Goal: Task Accomplishment & Management: Manage account settings

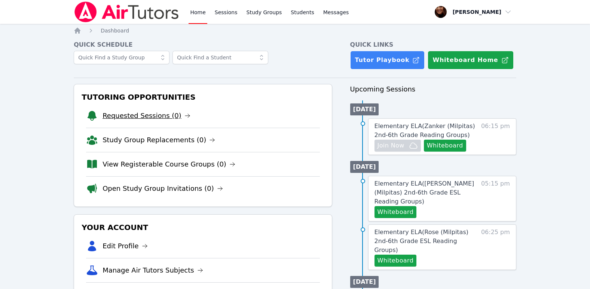
click at [184, 117] on icon at bounding box center [187, 116] width 6 height 6
click at [251, 14] on link "Study Groups" at bounding box center [264, 12] width 39 height 24
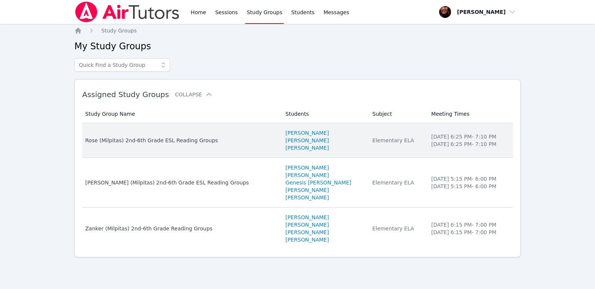
click at [177, 140] on div "Rose (Milpitas) 2nd-6th Grade ESL Reading Groups" at bounding box center [180, 140] width 191 height 7
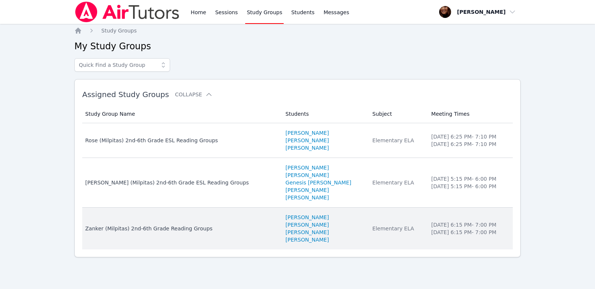
click at [166, 228] on div "Zanker (Milpitas) 2nd-6th Grade Reading Groups" at bounding box center [180, 228] width 191 height 7
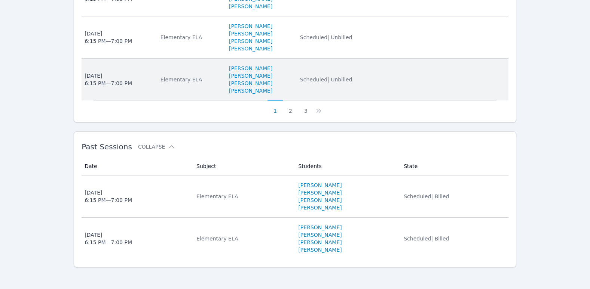
scroll to position [571, 0]
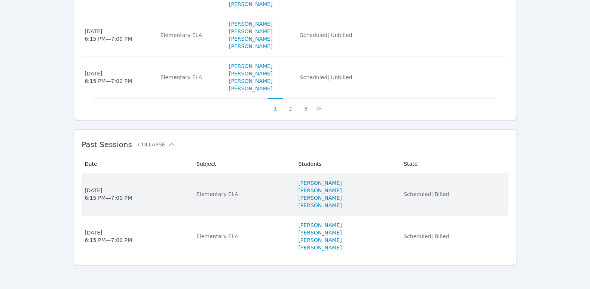
click at [209, 194] on div "Elementary ELA" at bounding box center [242, 194] width 93 height 7
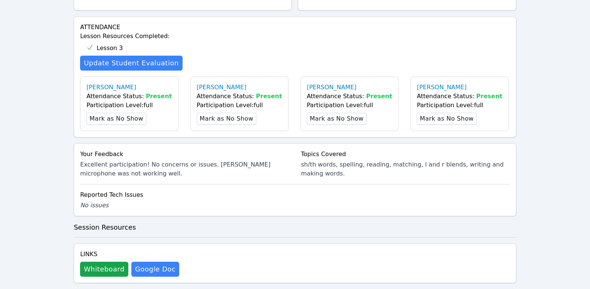
scroll to position [262, 0]
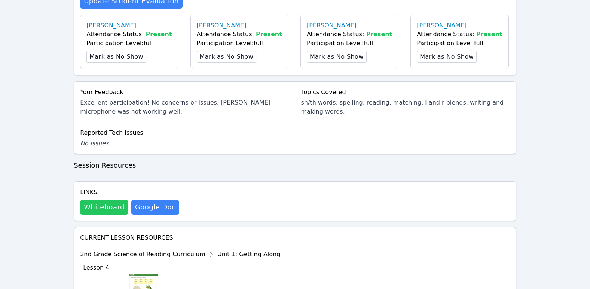
click at [108, 212] on button "Whiteboard" at bounding box center [104, 207] width 48 height 15
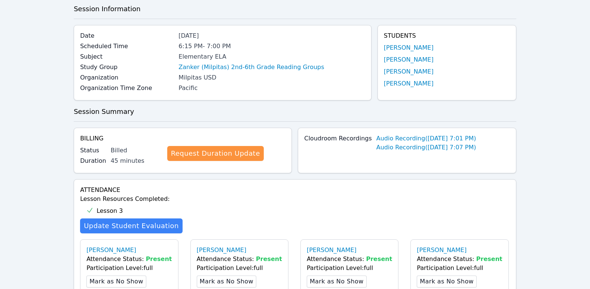
scroll to position [0, 0]
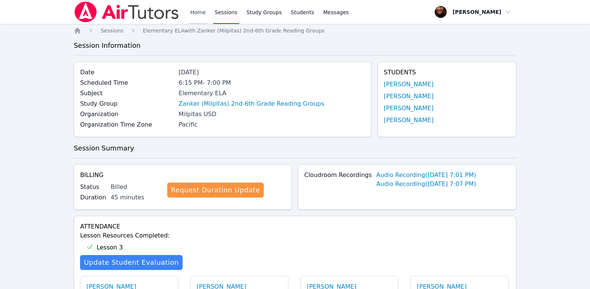
click at [200, 12] on link "Home" at bounding box center [197, 12] width 18 height 24
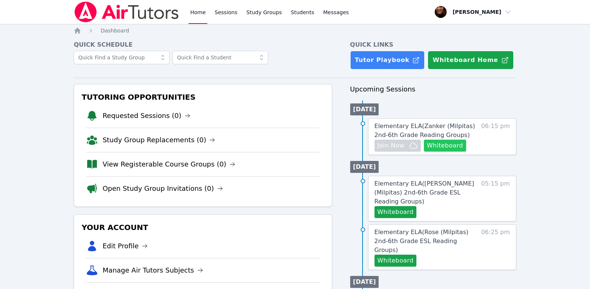
click at [438, 148] on button "Whiteboard" at bounding box center [445, 146] width 42 height 12
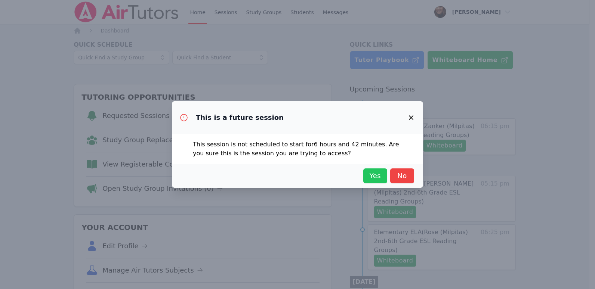
click at [373, 181] on span "Yes" at bounding box center [375, 176] width 16 height 10
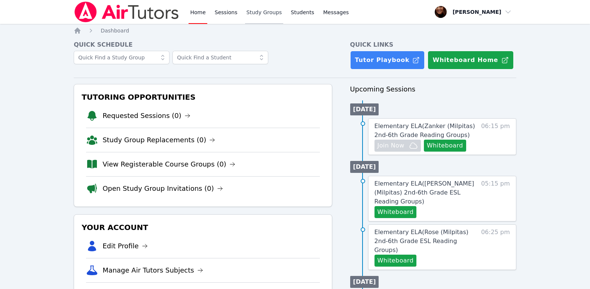
click at [245, 11] on link "Study Groups" at bounding box center [264, 12] width 39 height 24
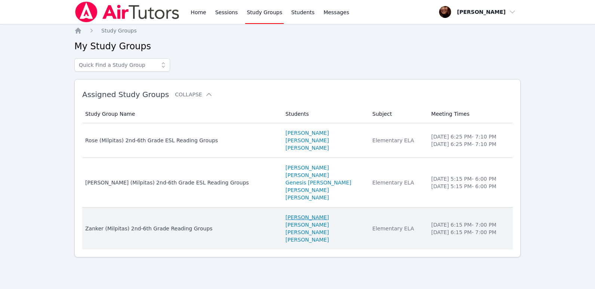
click at [286, 217] on link "[PERSON_NAME]" at bounding box center [307, 217] width 43 height 7
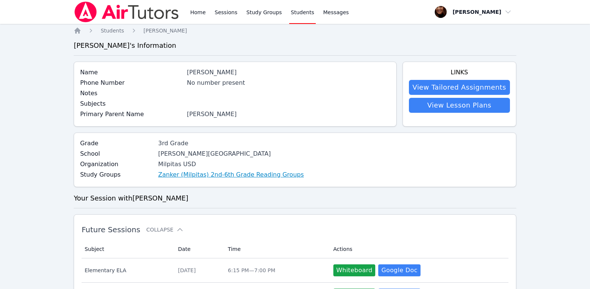
click at [237, 172] on link "Zanker (Milpitas) 2nd-6th Grade Reading Groups" at bounding box center [230, 175] width 145 height 9
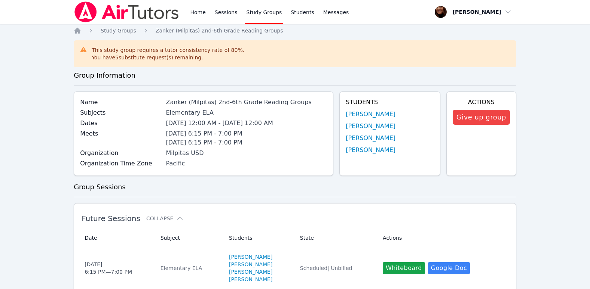
scroll to position [75, 0]
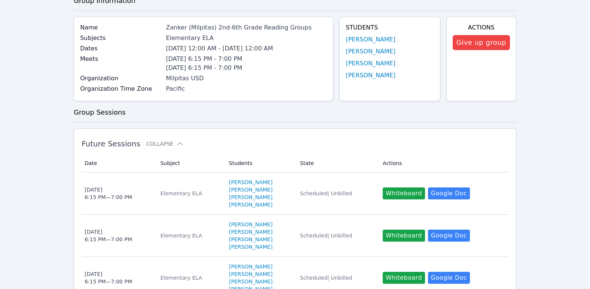
click at [236, 184] on link "[PERSON_NAME]" at bounding box center [250, 182] width 43 height 7
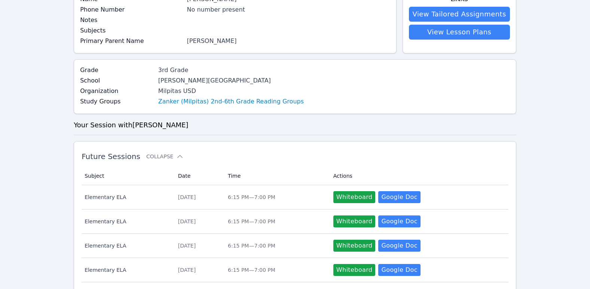
scroll to position [75, 0]
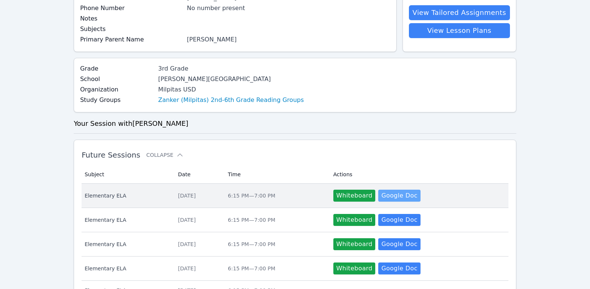
click at [412, 194] on link "Google Doc" at bounding box center [399, 196] width 42 height 12
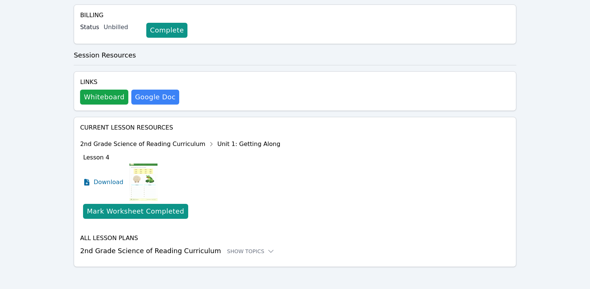
scroll to position [162, 0]
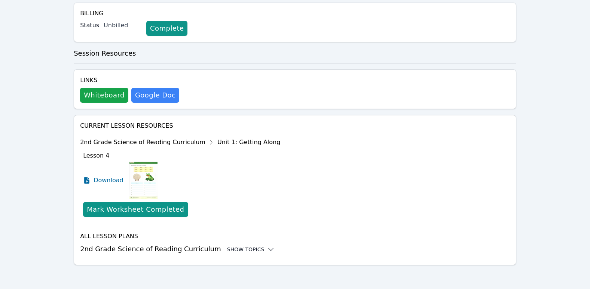
click at [268, 251] on icon at bounding box center [270, 250] width 5 height 2
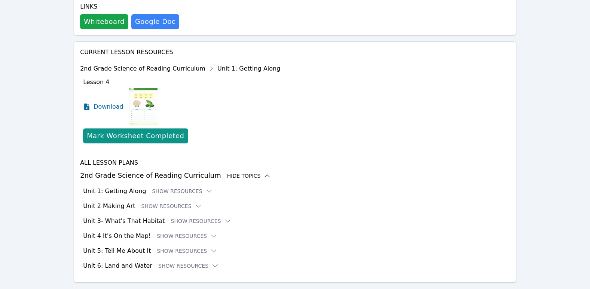
scroll to position [237, 0]
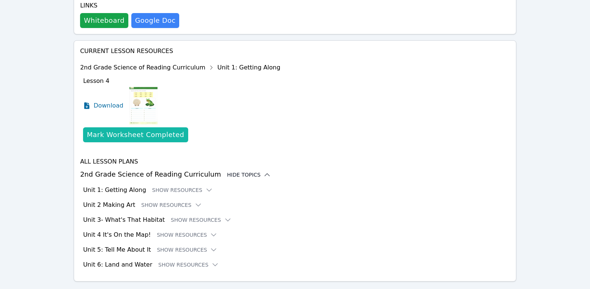
click at [157, 129] on button "Mark Worksheet Completed" at bounding box center [135, 135] width 105 height 15
click at [150, 136] on div "Mark Worksheet Completed" at bounding box center [135, 135] width 97 height 10
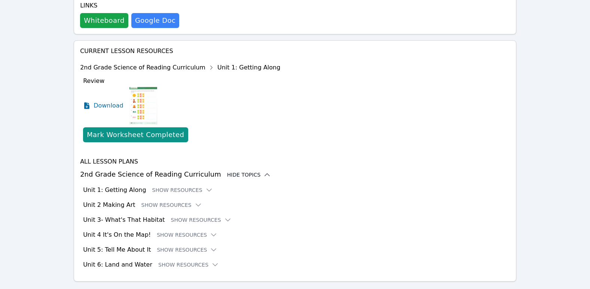
click at [150, 136] on div "Mark Worksheet Completed" at bounding box center [135, 135] width 97 height 10
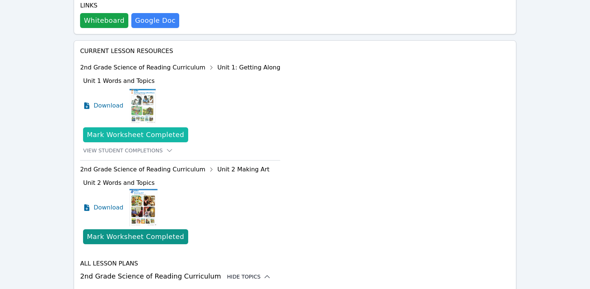
click at [135, 133] on div "Mark Worksheet Completed" at bounding box center [135, 135] width 97 height 10
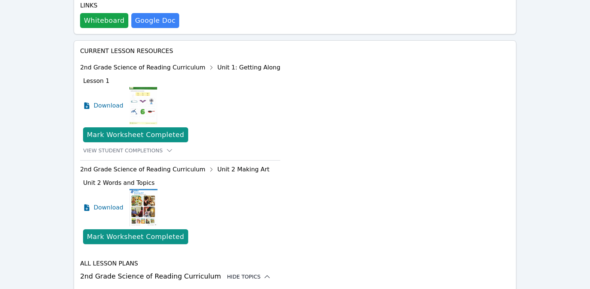
click at [135, 133] on div "Mark Worksheet Completed" at bounding box center [135, 135] width 97 height 10
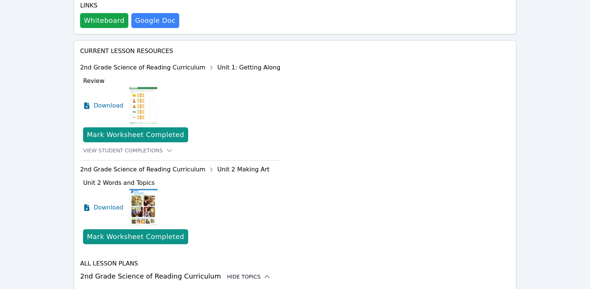
click at [135, 133] on div "Mark Worksheet Completed" at bounding box center [135, 135] width 97 height 10
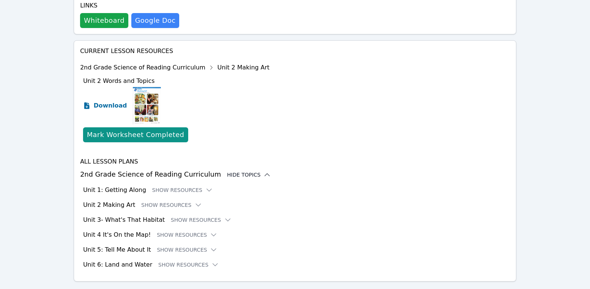
click at [113, 103] on span "Download" at bounding box center [109, 105] width 33 height 9
click at [205, 190] on icon at bounding box center [208, 190] width 7 height 7
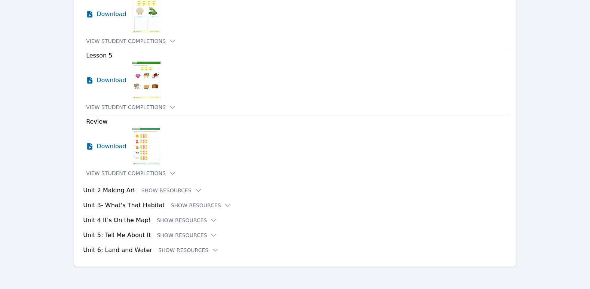
scroll to position [722, 0]
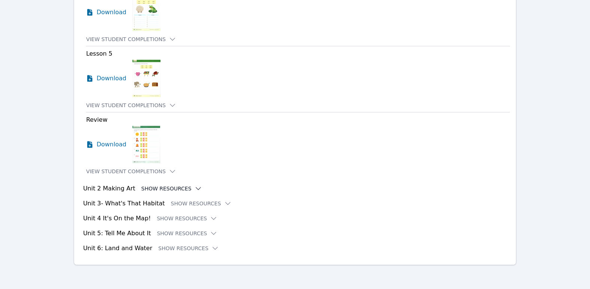
click at [196, 190] on icon at bounding box center [198, 189] width 5 height 2
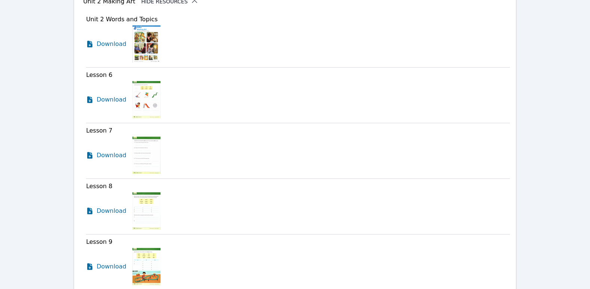
scroll to position [909, 0]
click at [100, 98] on span "Download" at bounding box center [112, 100] width 33 height 9
click at [102, 158] on span "Download" at bounding box center [112, 155] width 33 height 9
click at [113, 214] on span "Download" at bounding box center [112, 211] width 33 height 9
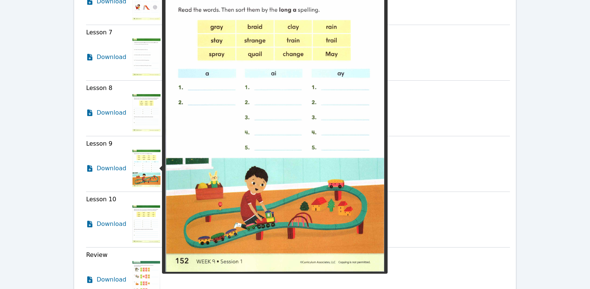
scroll to position [1021, 0]
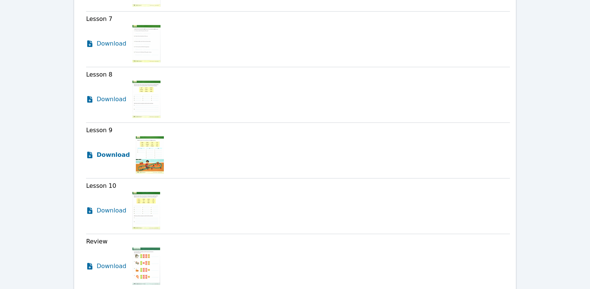
click at [105, 157] on span "Download" at bounding box center [112, 155] width 33 height 9
click at [105, 209] on span "Download" at bounding box center [112, 210] width 33 height 9
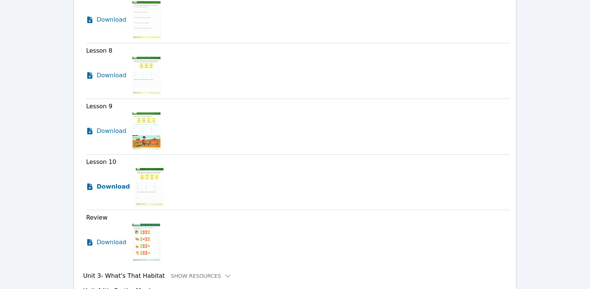
scroll to position [1059, 0]
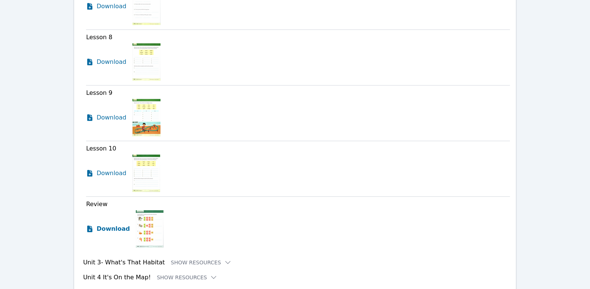
click at [110, 232] on span "Download" at bounding box center [112, 229] width 33 height 9
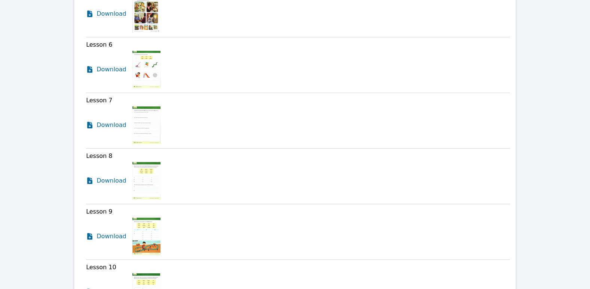
scroll to position [968, 0]
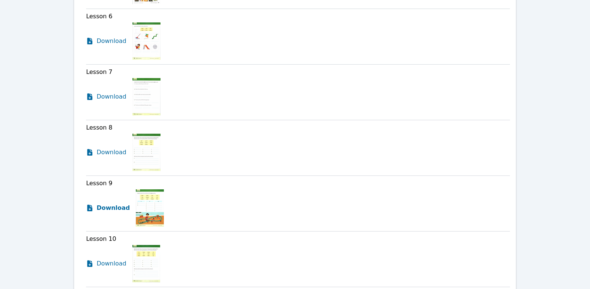
click at [108, 209] on span "Download" at bounding box center [112, 208] width 33 height 9
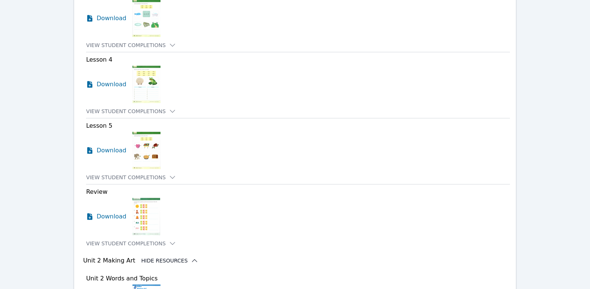
scroll to position [632, 0]
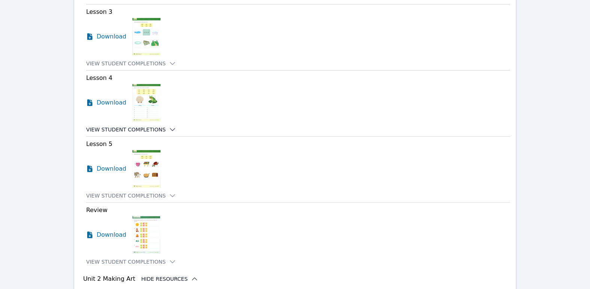
click at [169, 128] on icon at bounding box center [172, 129] width 7 height 7
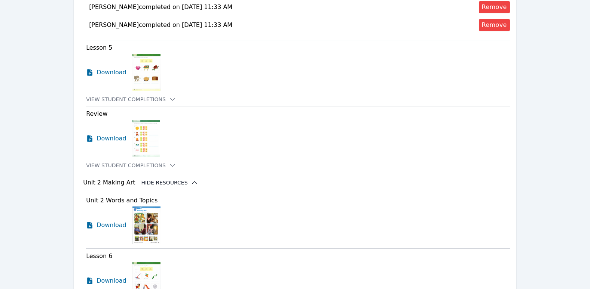
scroll to position [893, 0]
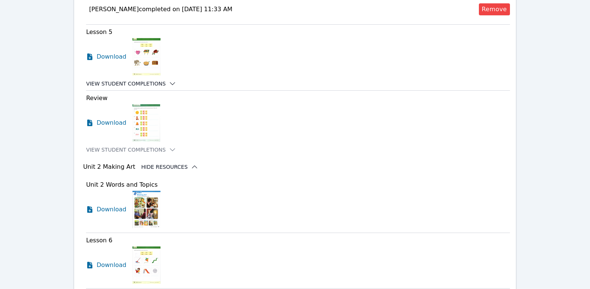
click at [169, 84] on icon at bounding box center [172, 83] width 7 height 7
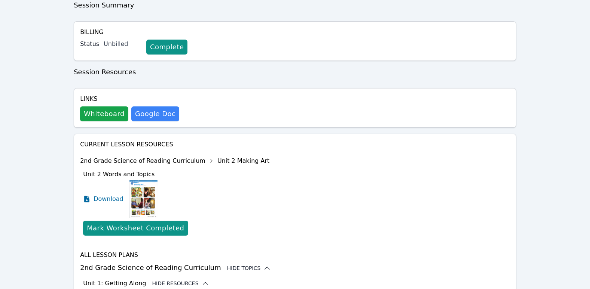
scroll to position [0, 0]
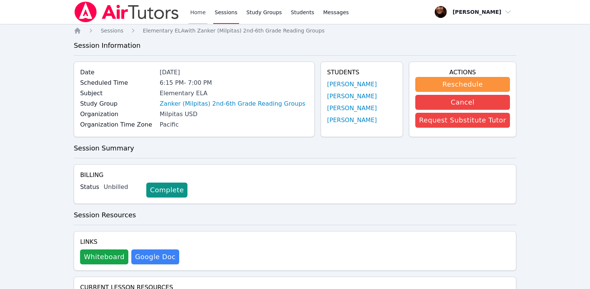
click at [198, 12] on link "Home" at bounding box center [197, 12] width 18 height 24
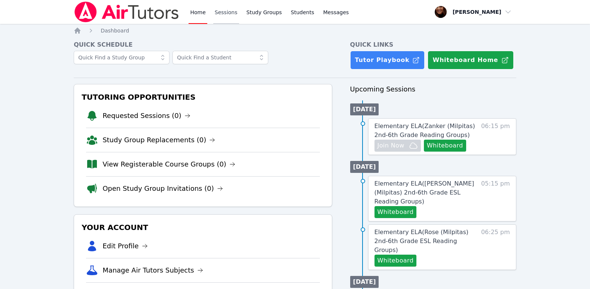
click at [219, 12] on link "Sessions" at bounding box center [226, 12] width 26 height 24
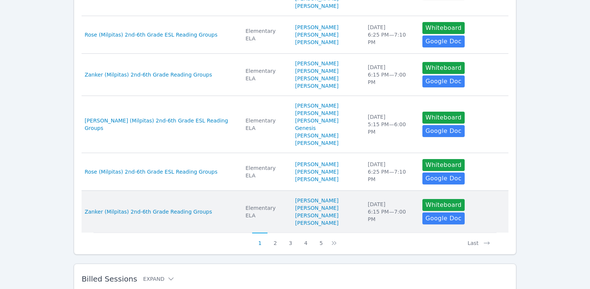
scroll to position [403, 0]
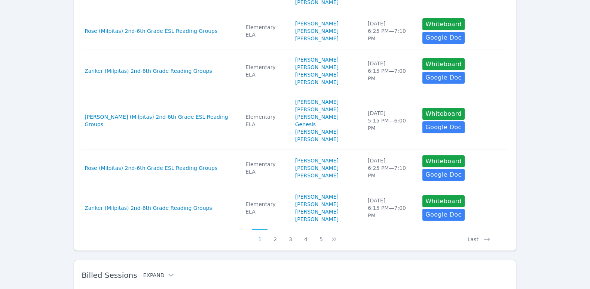
click at [167, 272] on icon at bounding box center [170, 275] width 7 height 7
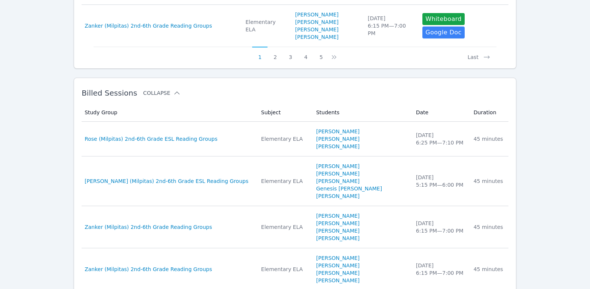
scroll to position [623, 0]
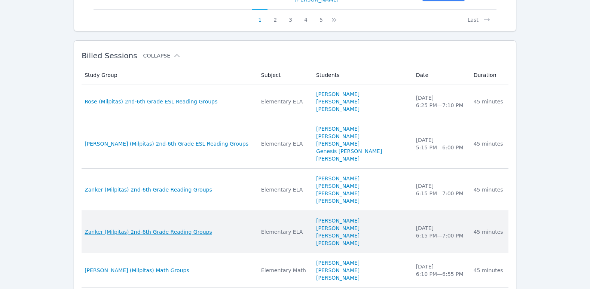
click at [159, 228] on span "Zanker (Milpitas) 2nd-6th Grade Reading Groups" at bounding box center [149, 231] width 128 height 7
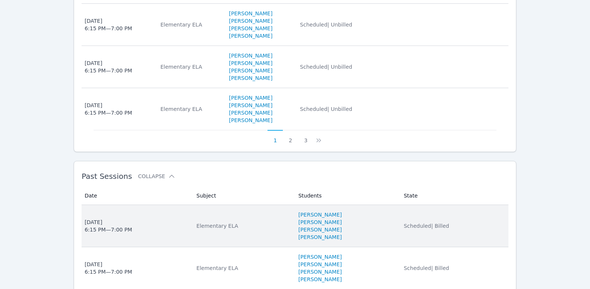
scroll to position [571, 0]
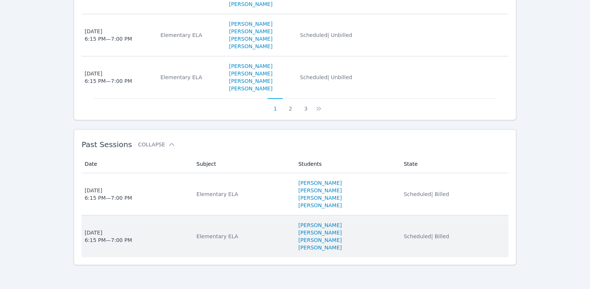
click at [110, 239] on div "[DATE] 6:15 PM — 7:00 PM" at bounding box center [108, 236] width 47 height 15
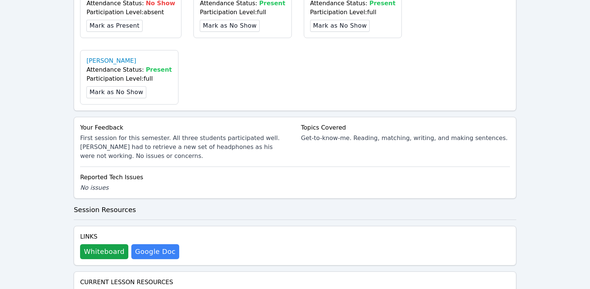
scroll to position [337, 0]
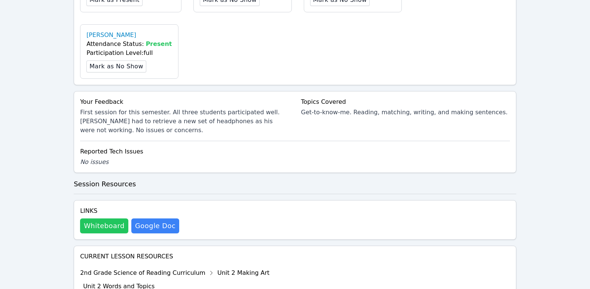
click at [106, 219] on button "Whiteboard" at bounding box center [104, 226] width 48 height 15
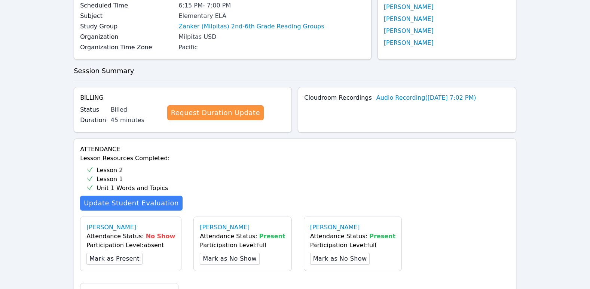
scroll to position [0, 0]
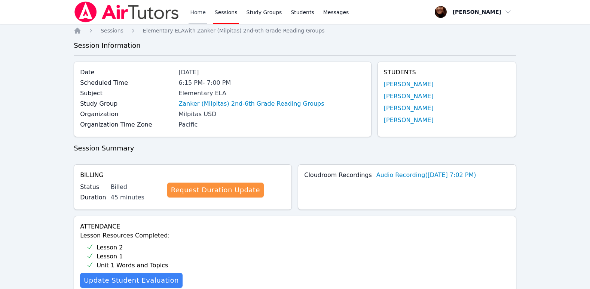
click at [199, 9] on link "Home" at bounding box center [197, 12] width 18 height 24
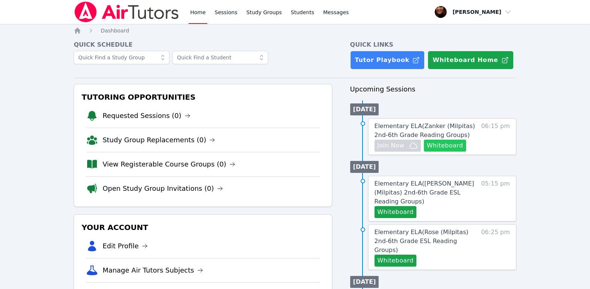
click at [444, 144] on button "Whiteboard" at bounding box center [445, 146] width 42 height 12
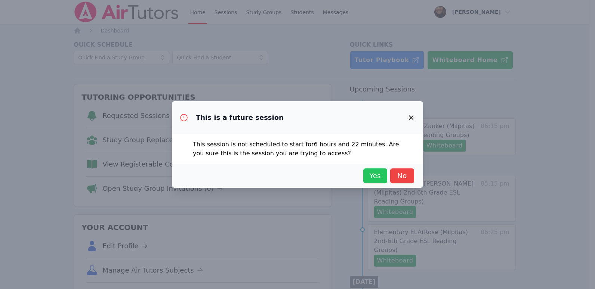
click at [368, 178] on span "Yes" at bounding box center [375, 176] width 16 height 10
